Goal: Information Seeking & Learning: Learn about a topic

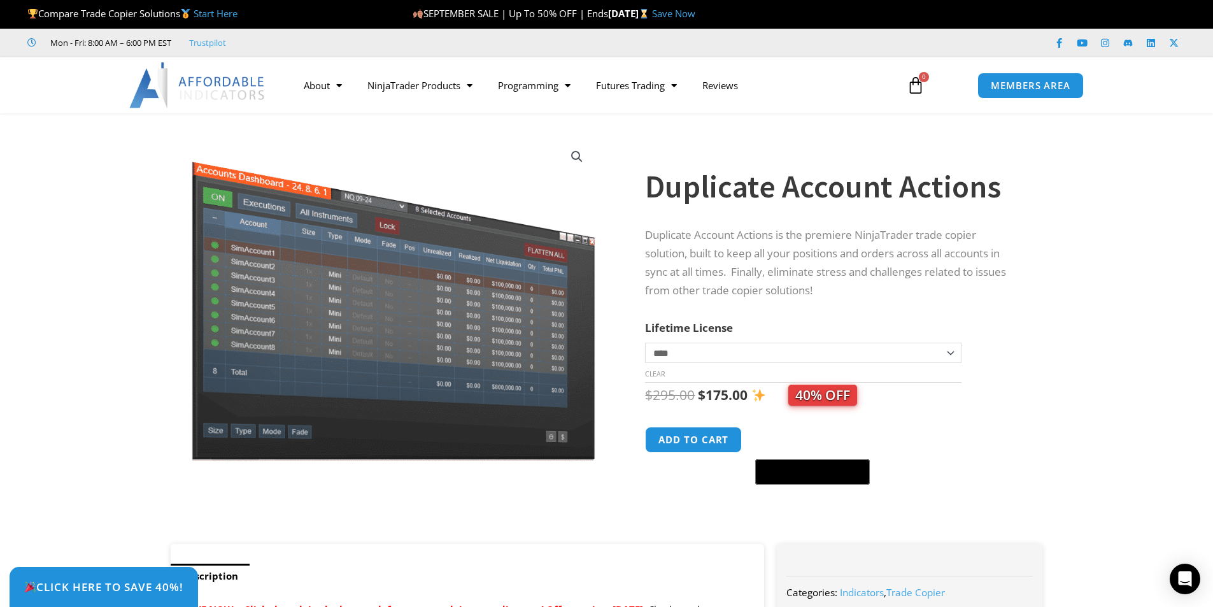
click at [933, 362] on select "**********" at bounding box center [803, 353] width 316 height 20
click at [645, 343] on select "**********" at bounding box center [803, 353] width 316 height 20
click at [940, 360] on select "**********" at bounding box center [803, 353] width 316 height 20
select select "*"
click at [645, 343] on select "**********" at bounding box center [803, 353] width 316 height 20
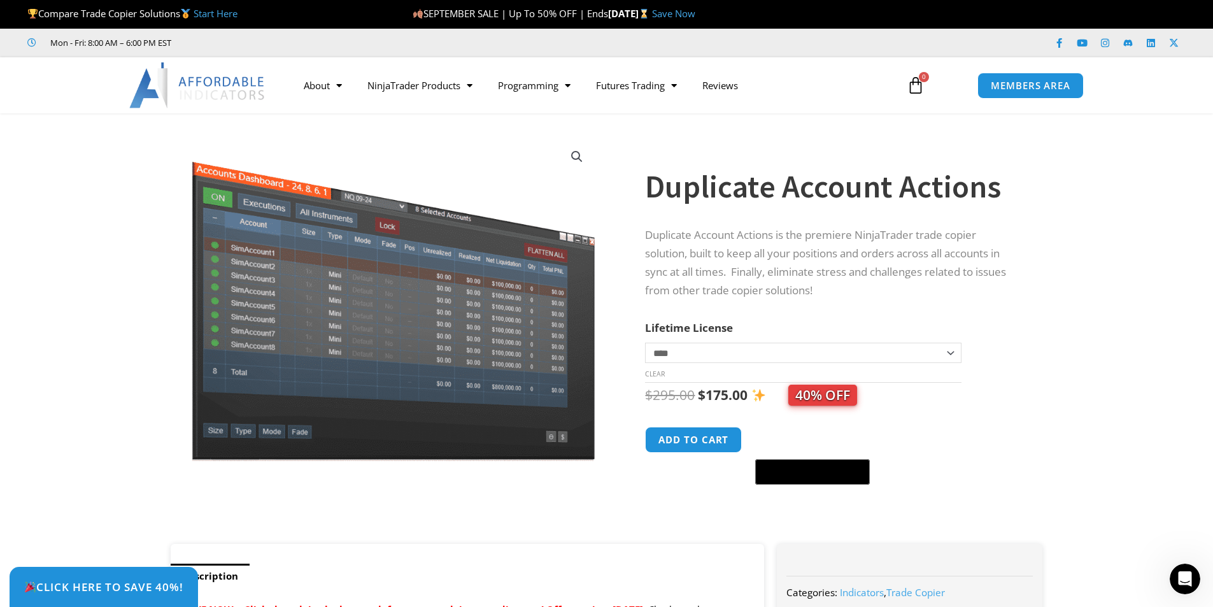
click at [234, 10] on link "Start Here" at bounding box center [216, 13] width 44 height 13
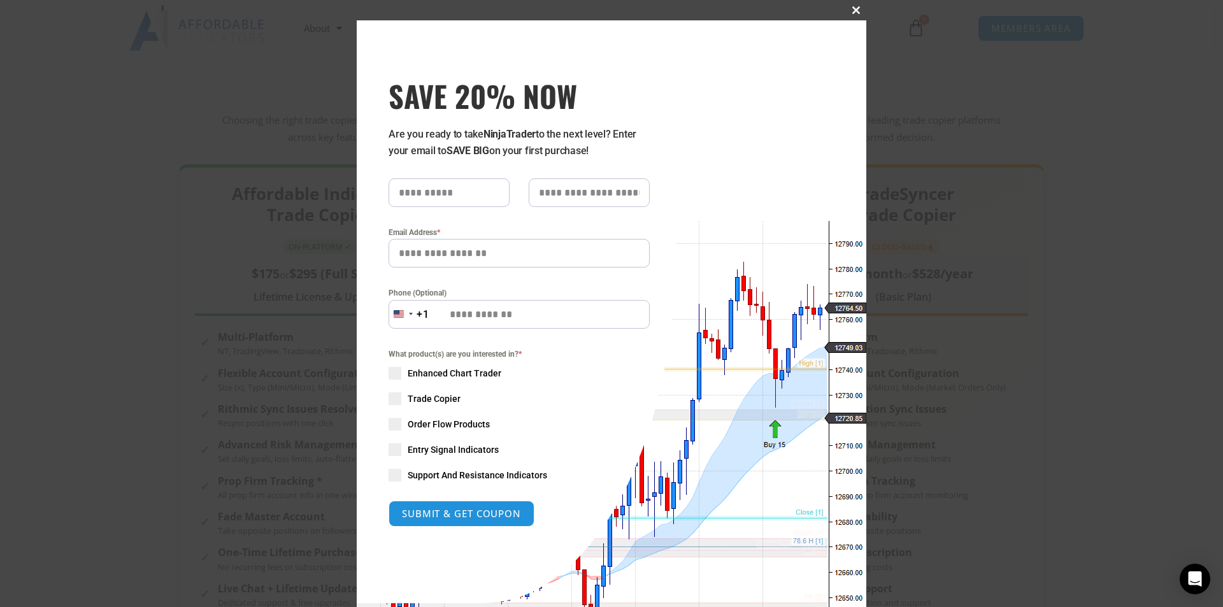
click at [854, 2] on button "Close this module" at bounding box center [856, 10] width 20 height 20
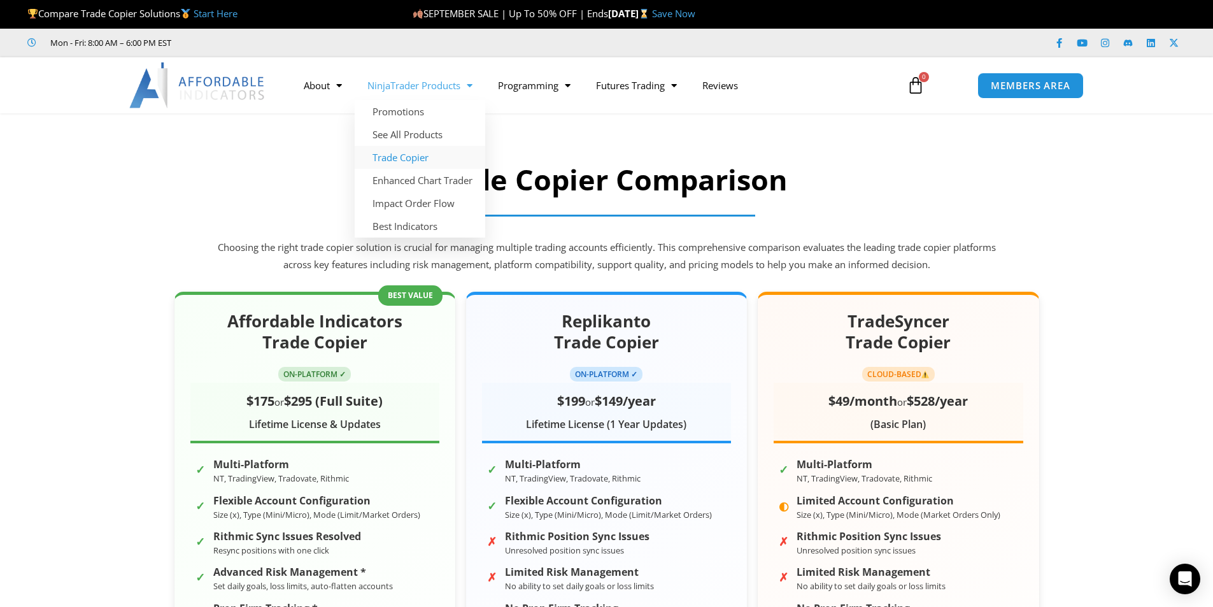
click at [413, 156] on link "Trade Copier" at bounding box center [420, 157] width 131 height 23
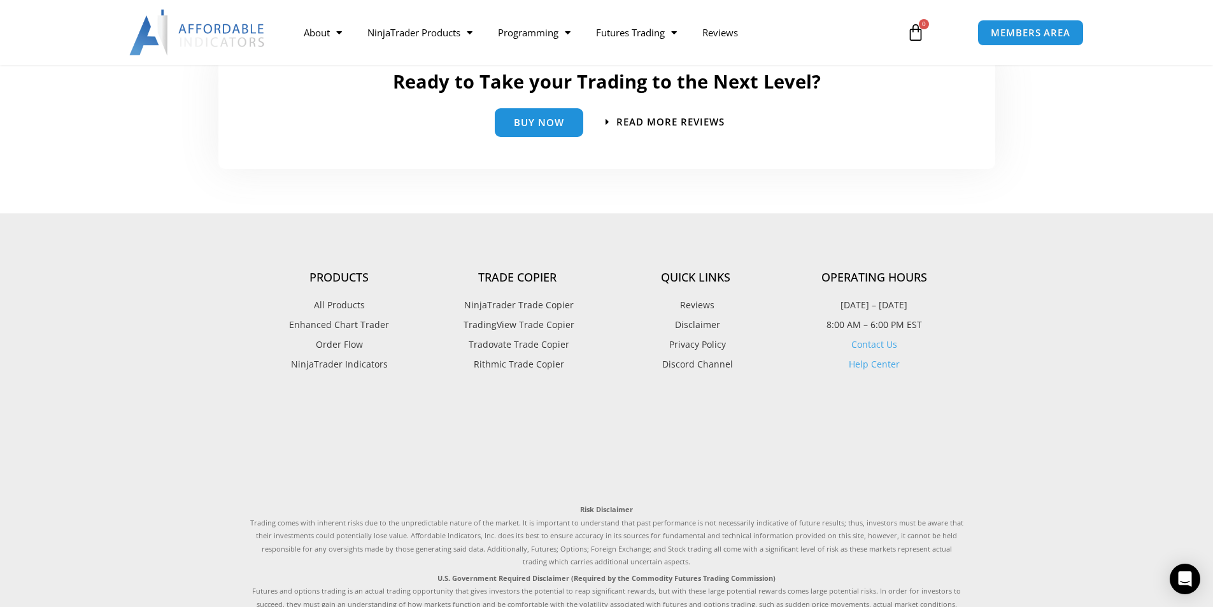
scroll to position [3120, 0]
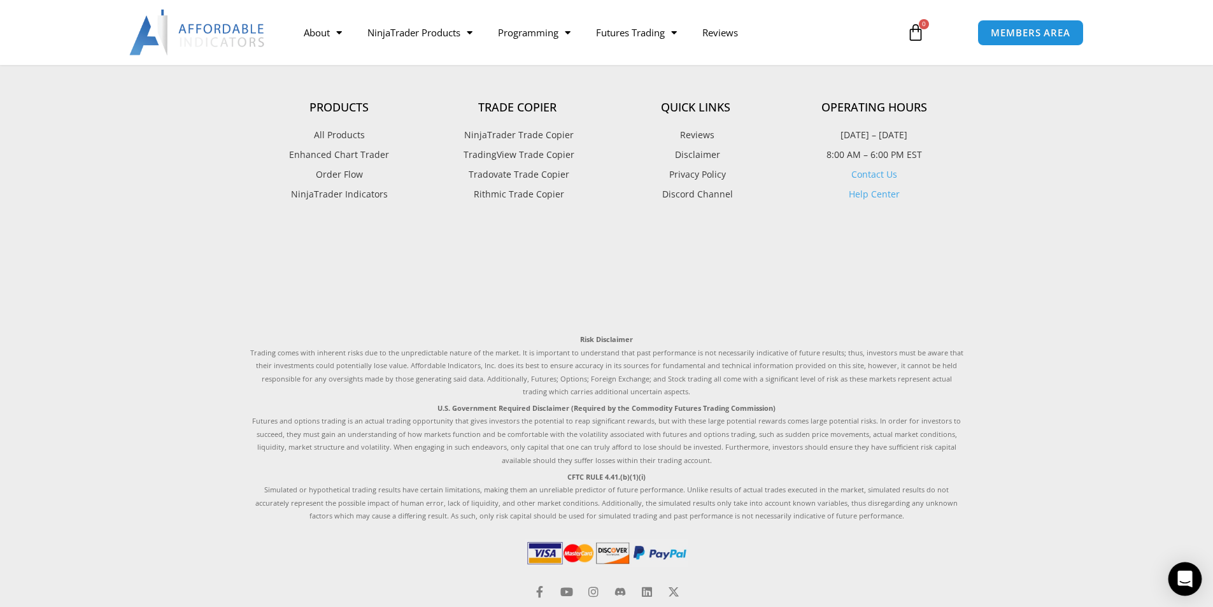
click at [1189, 575] on icon "Open Intercom Messenger" at bounding box center [1184, 579] width 15 height 17
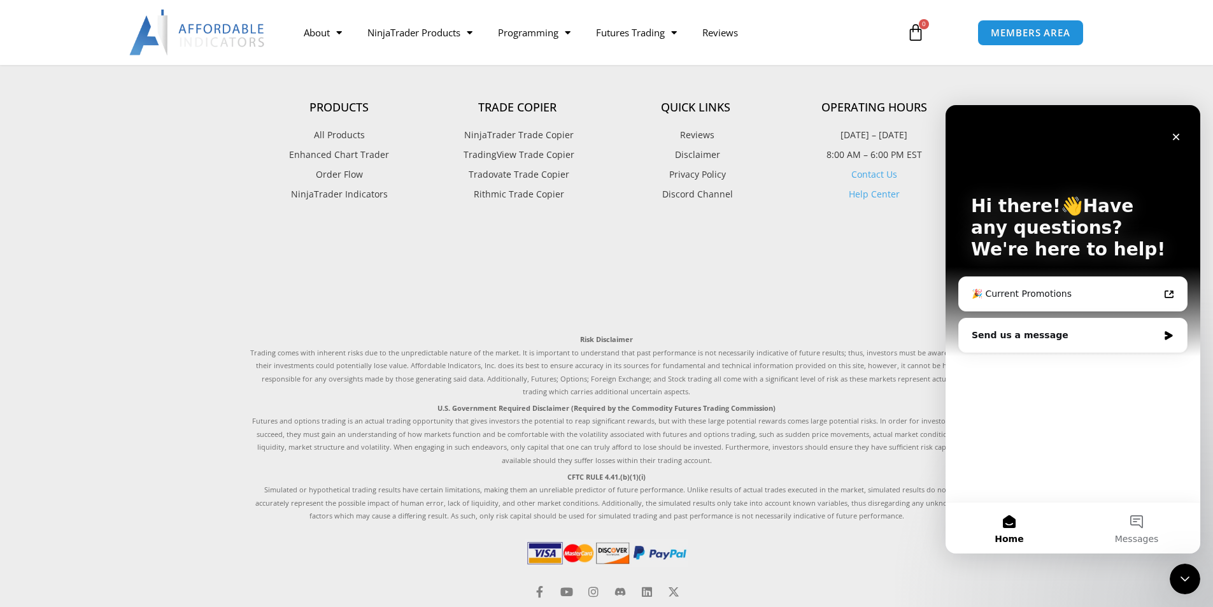
scroll to position [0, 0]
click at [1052, 337] on div "Send us a message" at bounding box center [1065, 335] width 187 height 13
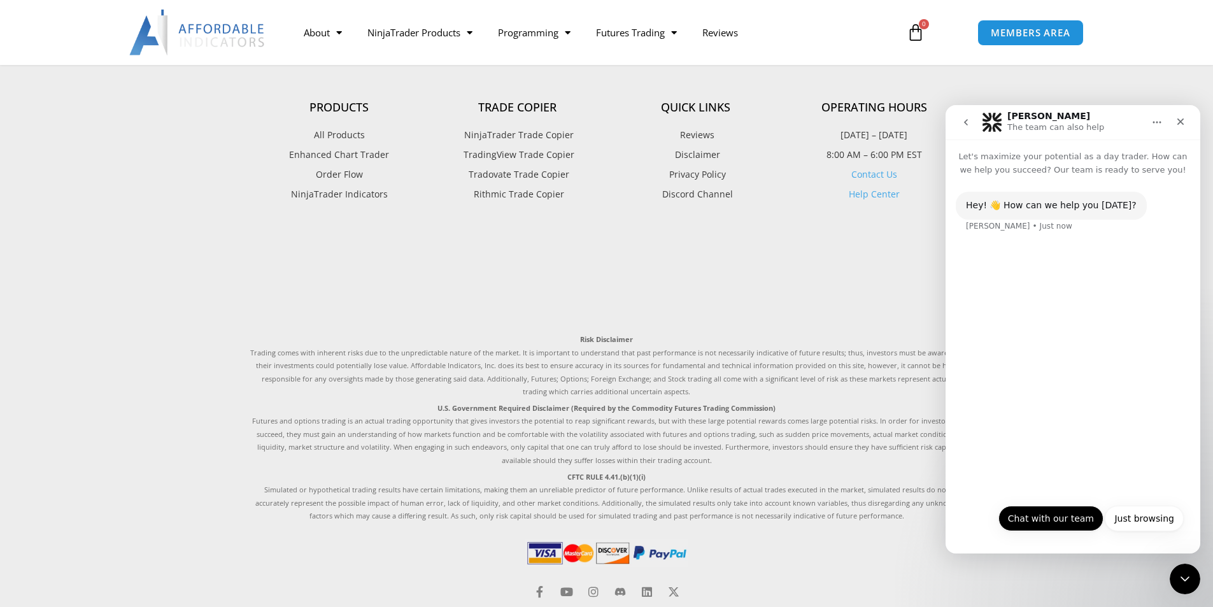
click at [1082, 524] on button "Chat with our team" at bounding box center [1050, 518] width 105 height 25
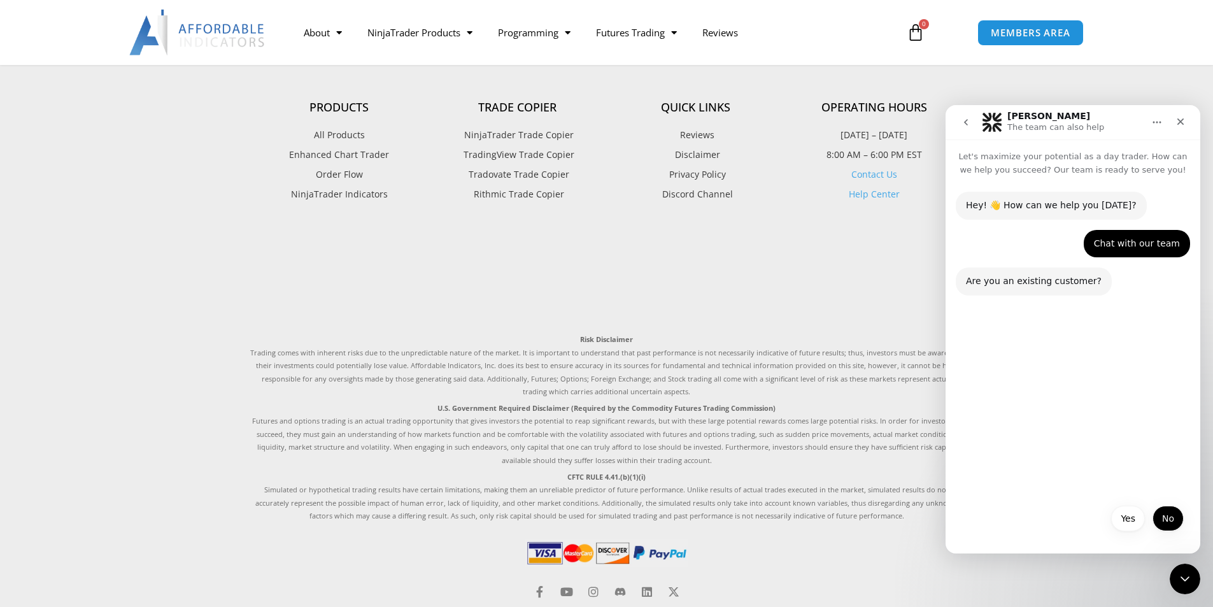
click at [1160, 519] on button "No" at bounding box center [1167, 518] width 31 height 25
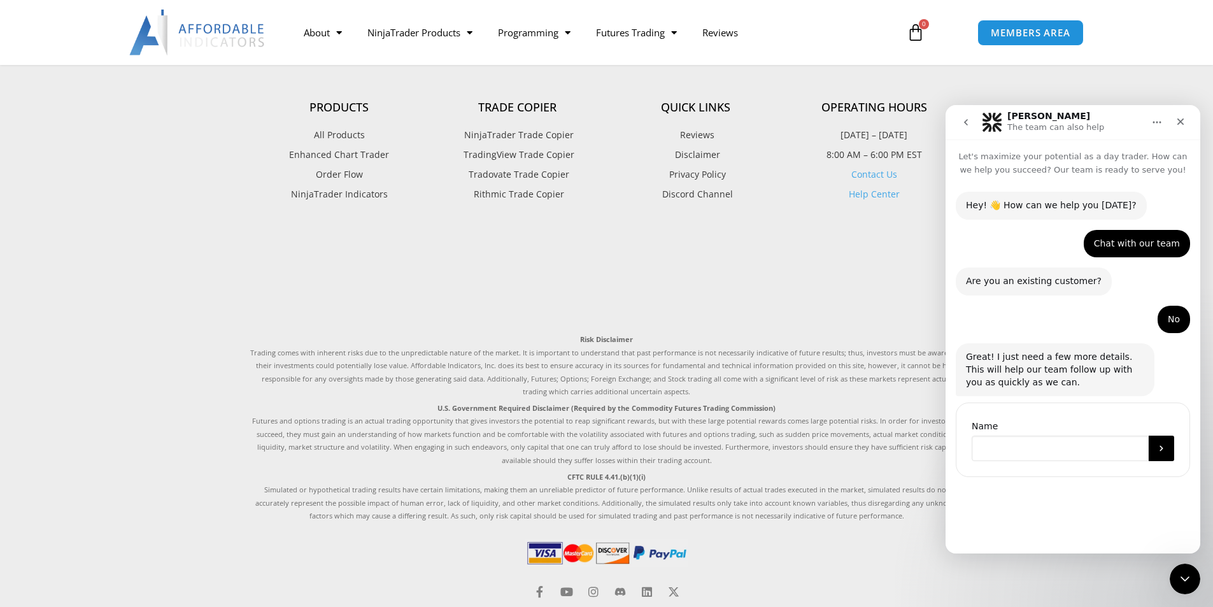
click at [1034, 457] on input "Name" at bounding box center [1060, 448] width 177 height 25
type input "******"
click at [1157, 446] on button "Submit" at bounding box center [1161, 448] width 25 height 25
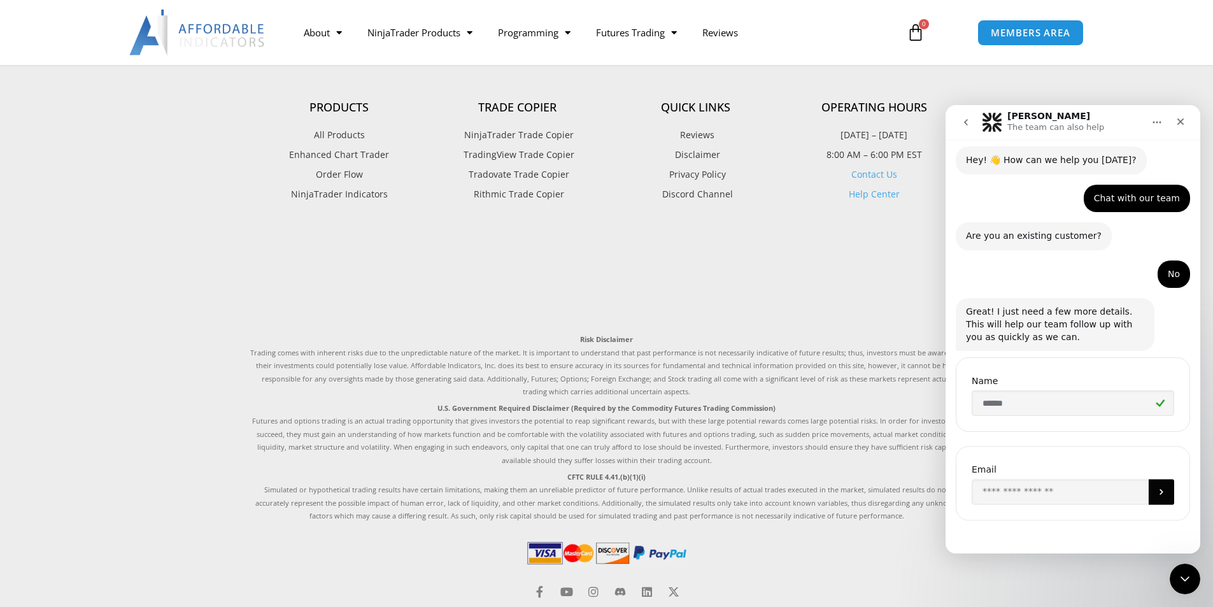
scroll to position [46, 0]
click at [1158, 489] on icon "Submit" at bounding box center [1161, 491] width 10 height 10
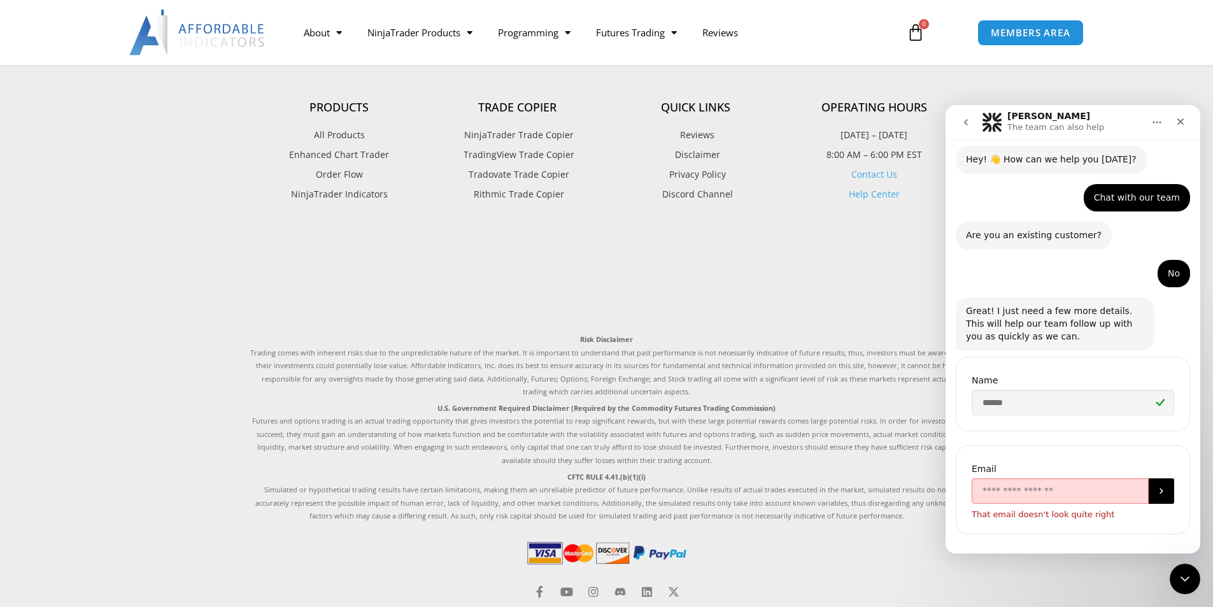
scroll to position [60, 0]
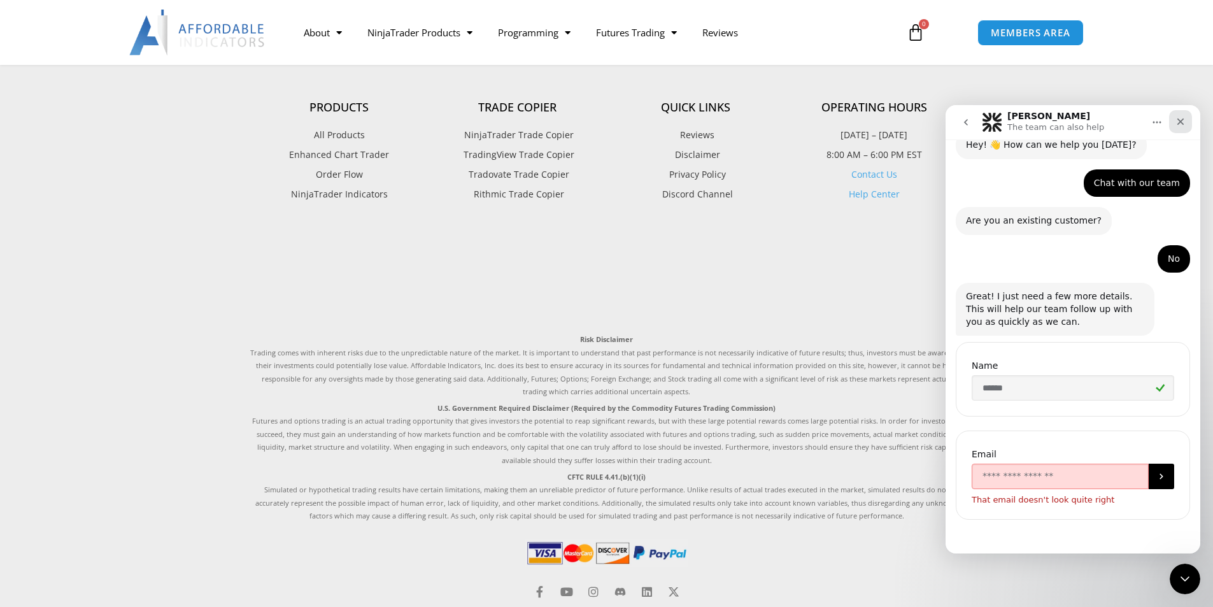
click at [1175, 117] on div "Close" at bounding box center [1180, 121] width 23 height 23
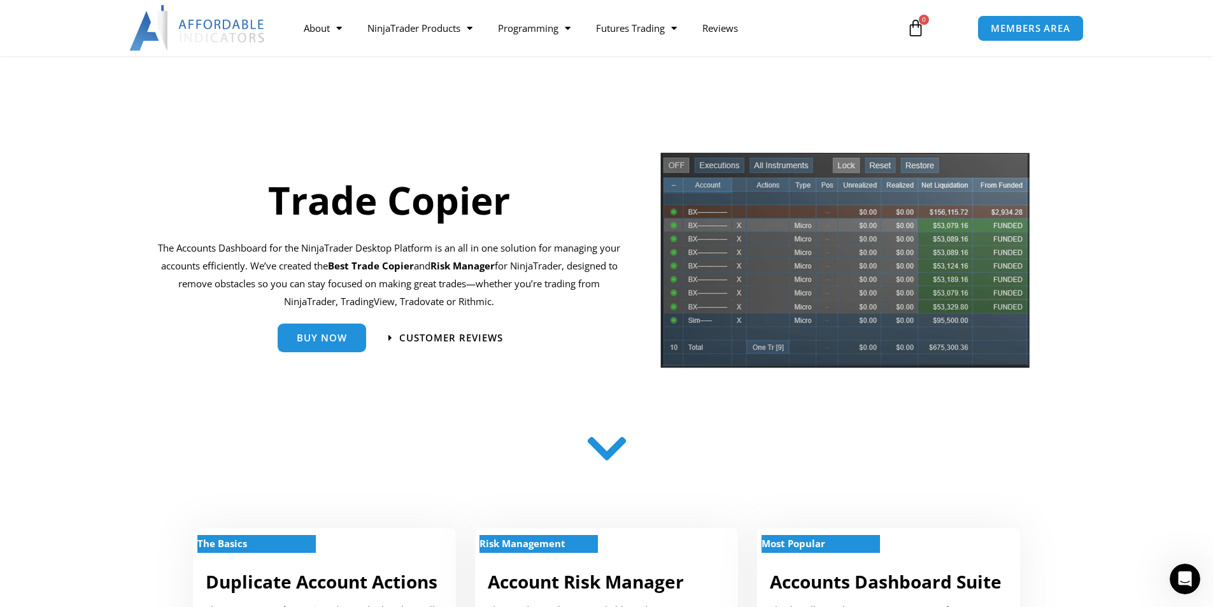
scroll to position [0, 0]
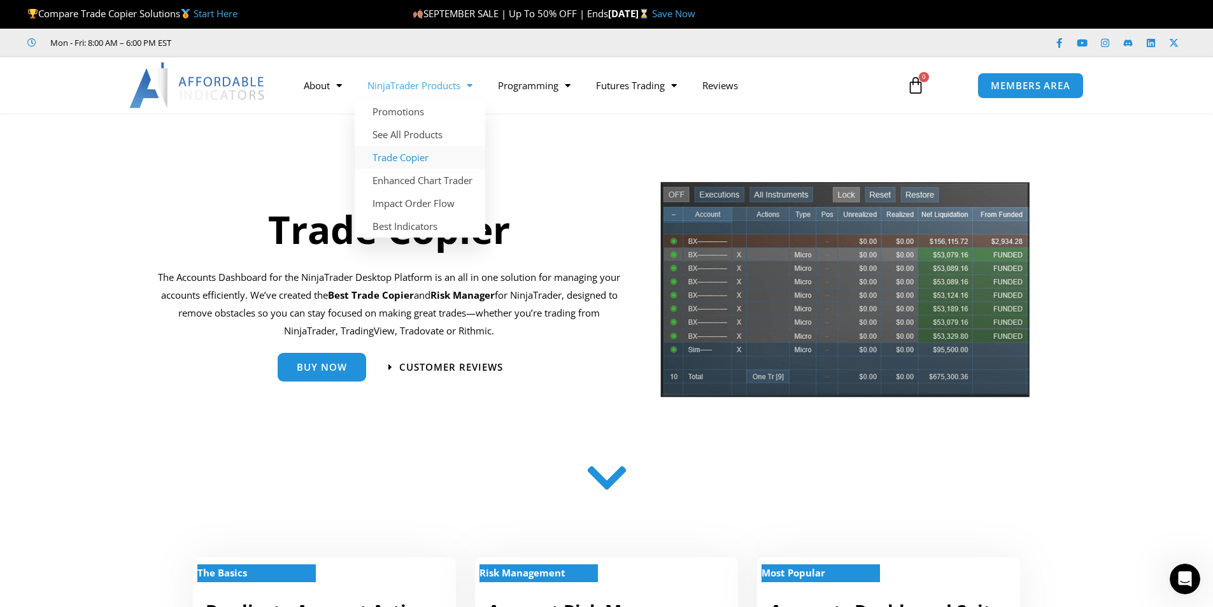
click at [429, 162] on link "Trade Copier" at bounding box center [420, 157] width 131 height 23
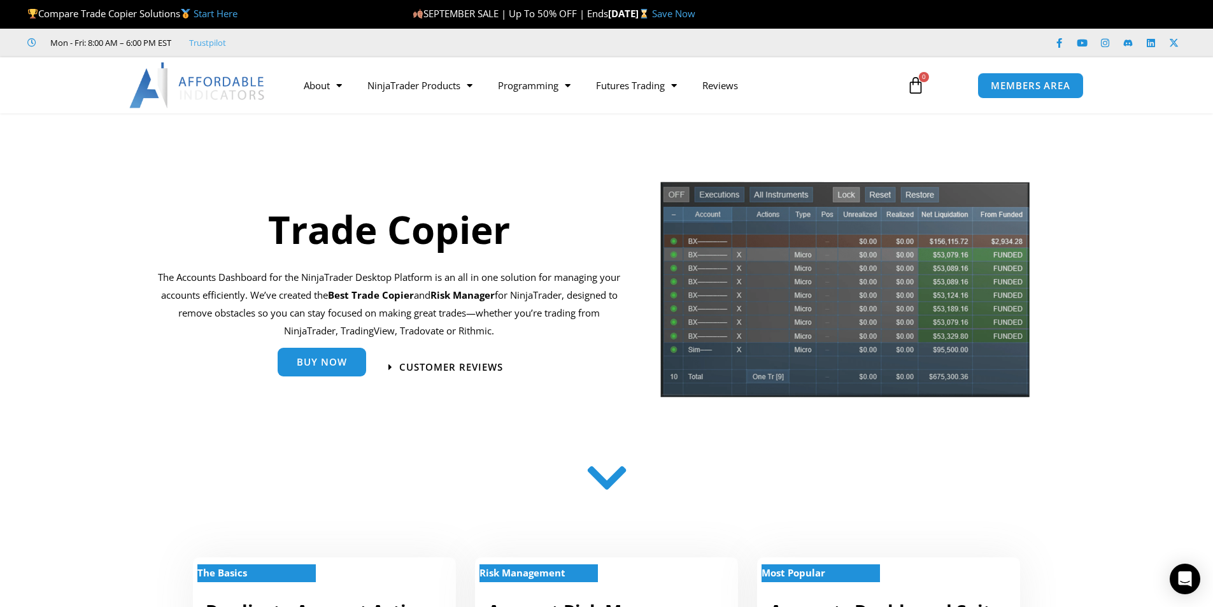
click at [339, 364] on span "Buy Now" at bounding box center [322, 362] width 50 height 10
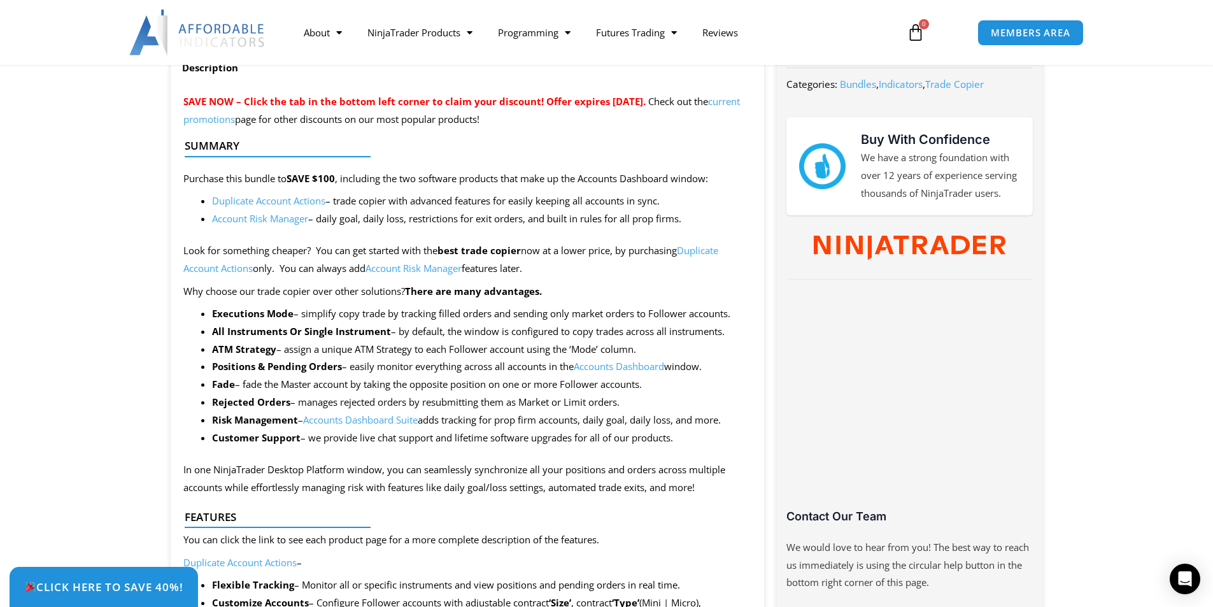
scroll to position [446, 0]
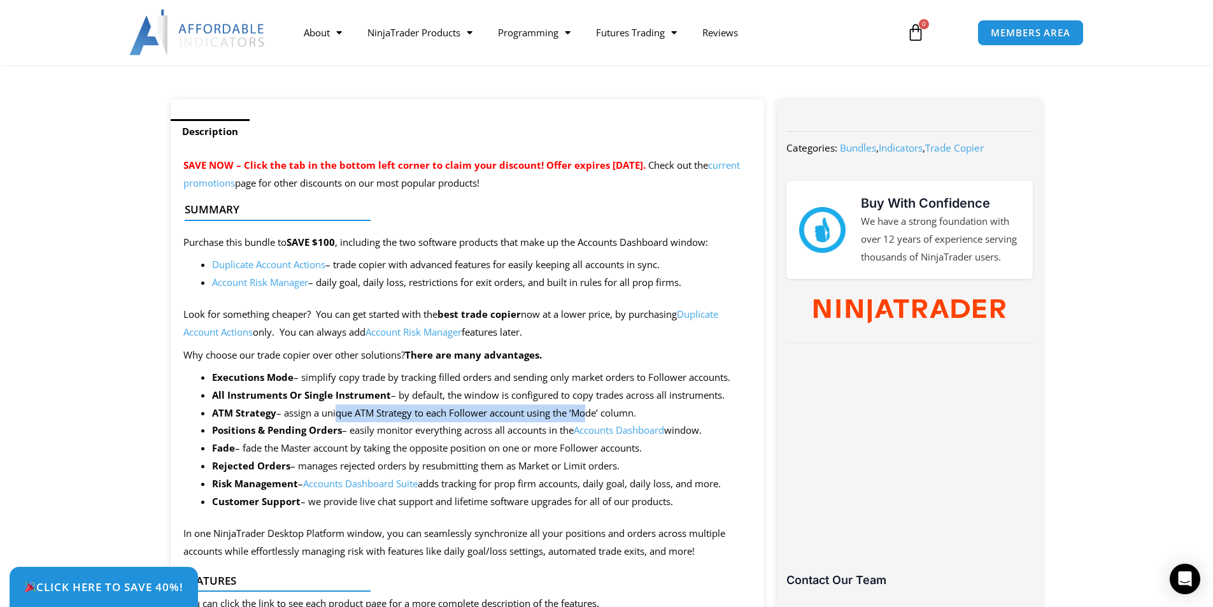
drag, startPoint x: 334, startPoint y: 410, endPoint x: 584, endPoint y: 406, distance: 249.6
click at [584, 406] on li "ATM Strategy – assign a unique ATM Strategy to each Follower account using the …" at bounding box center [482, 413] width 540 height 18
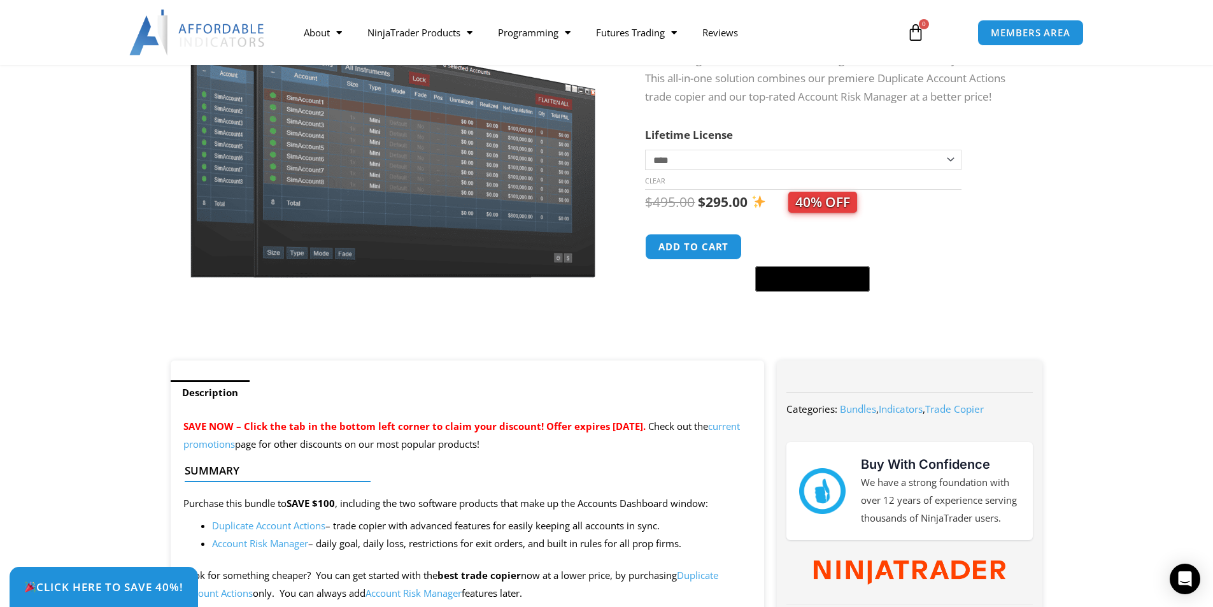
scroll to position [0, 0]
